Goal: Check status

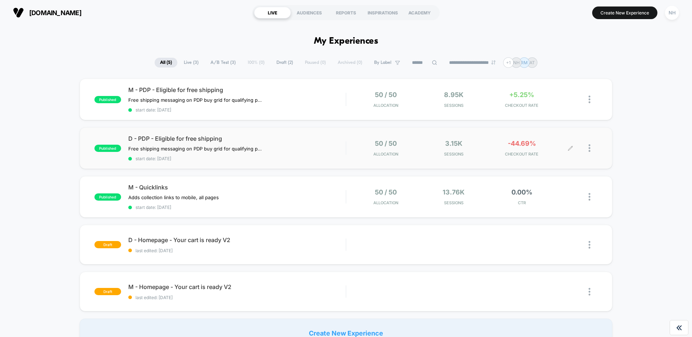
click at [572, 147] on icon at bounding box center [570, 147] width 5 height 5
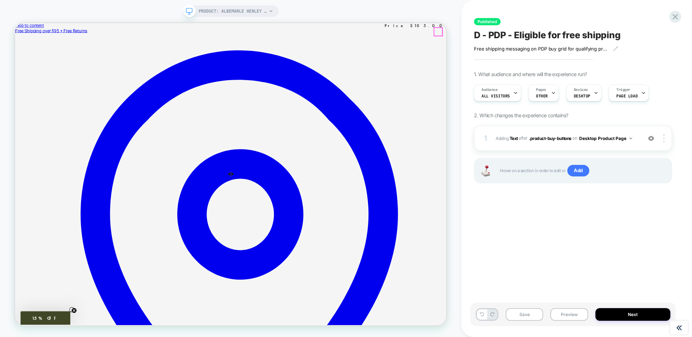
click at [676, 16] on icon at bounding box center [675, 16] width 5 height 5
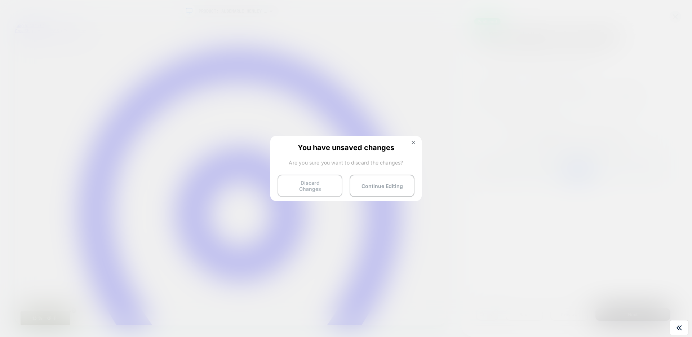
click at [286, 188] on button "Discard Changes" at bounding box center [310, 186] width 65 height 22
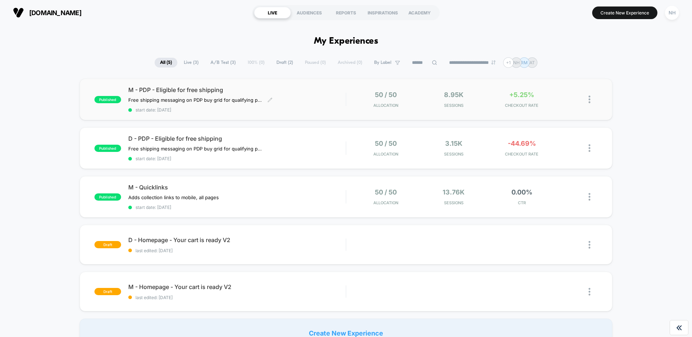
click at [309, 93] on div "M - PDP - Eligible for free shipping Free shipping messaging on PDP buy grid fo…" at bounding box center [236, 99] width 217 height 26
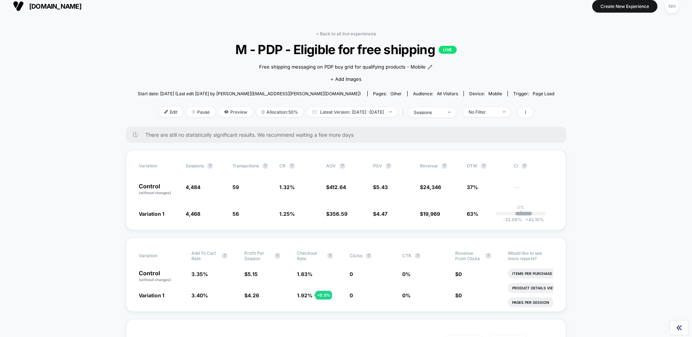
scroll to position [6, 0]
click at [498, 112] on div "No Filter" at bounding box center [483, 112] width 29 height 5
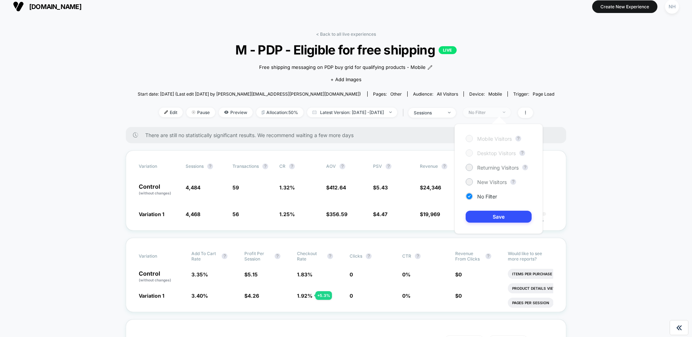
click at [498, 112] on div "No Filter" at bounding box center [483, 112] width 29 height 5
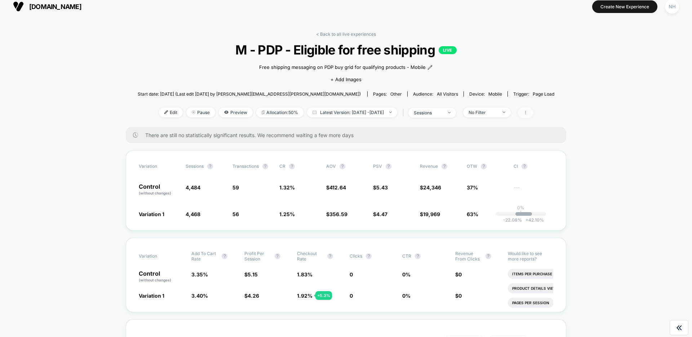
click at [533, 112] on span at bounding box center [525, 112] width 15 height 10
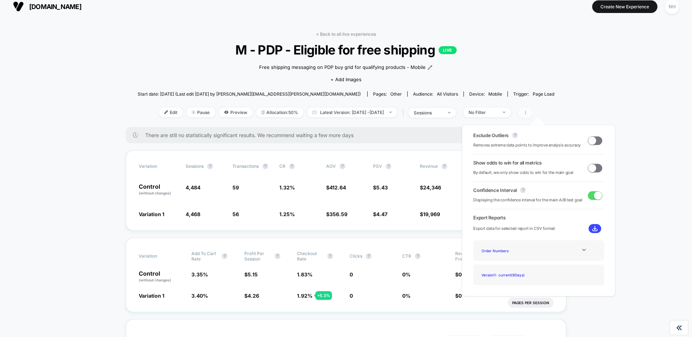
click at [533, 112] on span at bounding box center [525, 112] width 15 height 10
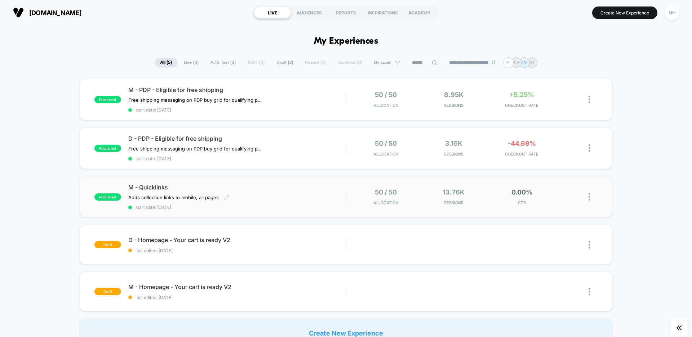
click at [286, 204] on span "start date: [DATE]" at bounding box center [236, 206] width 217 height 5
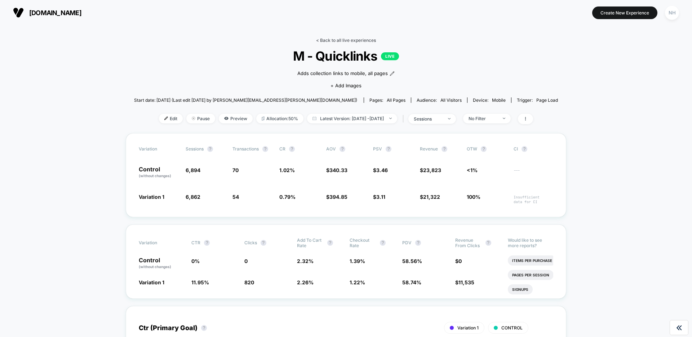
click at [320, 38] on link "< Back to all live experiences" at bounding box center [346, 40] width 60 height 5
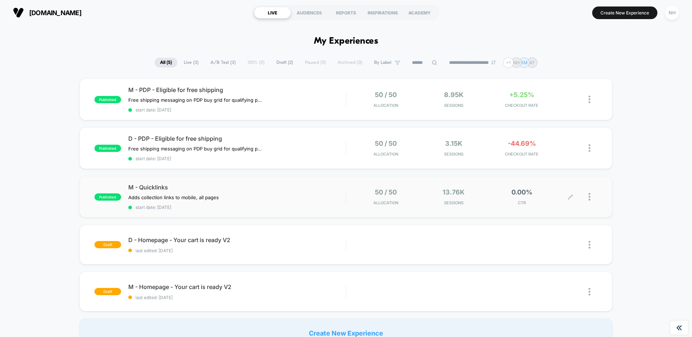
click at [503, 195] on div "0.00% CTR" at bounding box center [522, 196] width 65 height 17
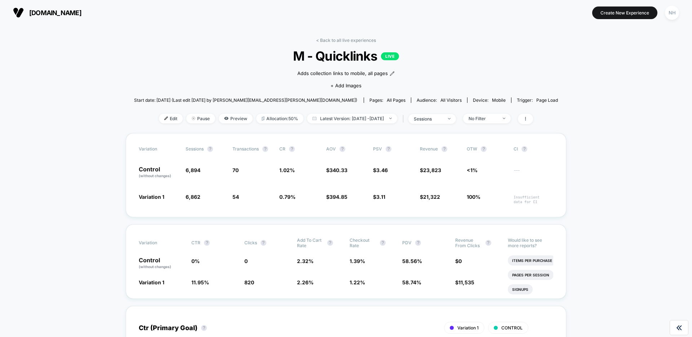
click at [342, 43] on div "< Back to all live experiences M - Quicklinks LIVE Adds collection links to mob…" at bounding box center [346, 86] width 424 height 96
click at [341, 40] on link "< Back to all live experiences" at bounding box center [346, 40] width 60 height 5
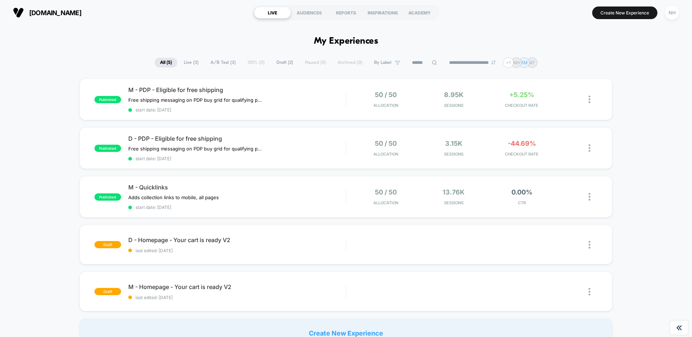
click at [56, 184] on div "published M - PDP - Eligible for free shipping Free shipping messaging on PDP b…" at bounding box center [346, 213] width 692 height 269
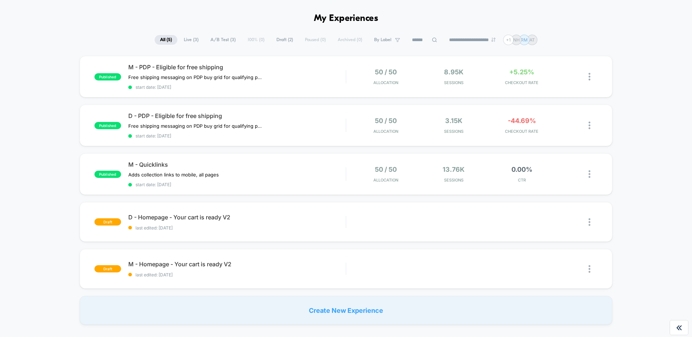
scroll to position [62, 0]
